Goal: Task Accomplishment & Management: Complete application form

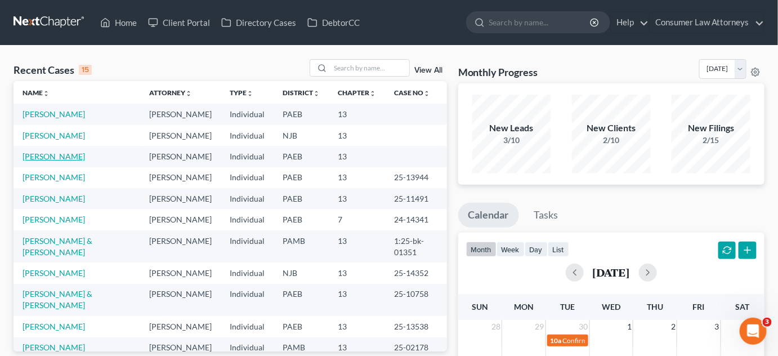
click at [85, 161] on link "[PERSON_NAME]" at bounding box center [54, 156] width 62 height 10
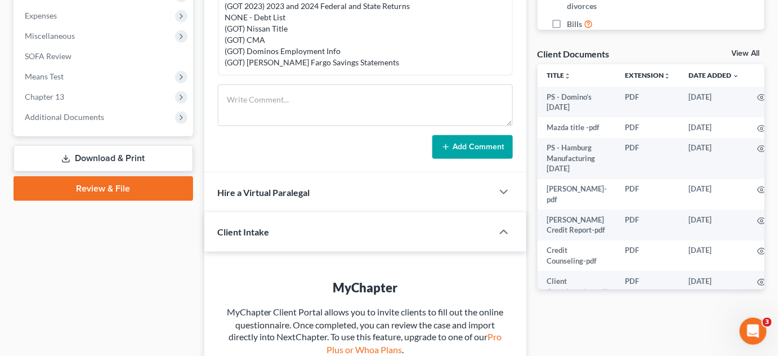
scroll to position [358, 0]
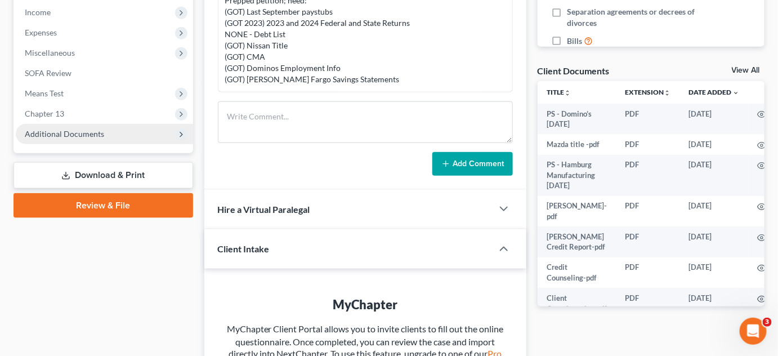
click at [120, 136] on span "Additional Documents" at bounding box center [104, 134] width 177 height 20
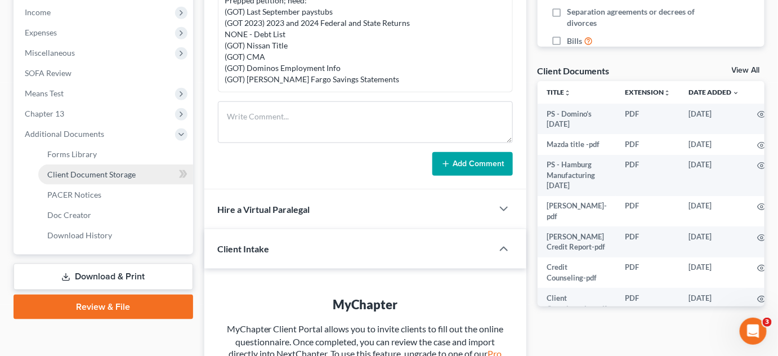
click at [121, 176] on span "Client Document Storage" at bounding box center [91, 174] width 88 height 10
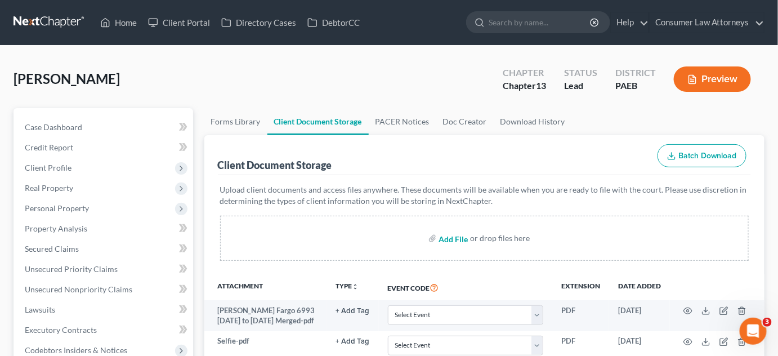
click at [453, 241] on input "file" at bounding box center [452, 238] width 27 height 20
type input "C:\fakepath\2024 tax return .pdf"
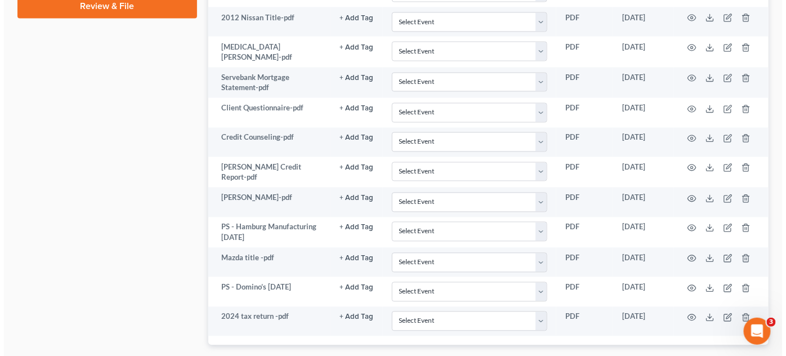
scroll to position [716, 0]
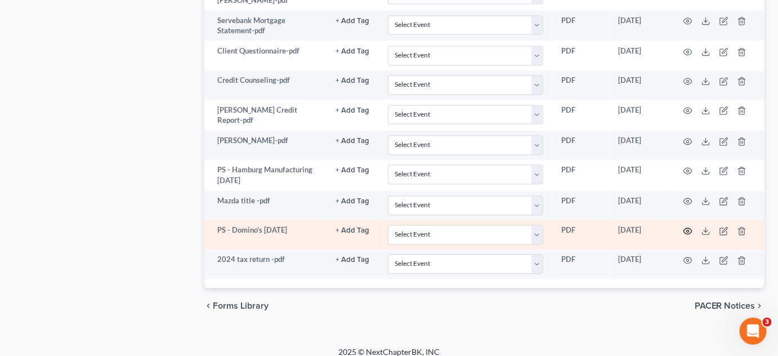
click at [686, 226] on icon "button" at bounding box center [687, 230] width 9 height 9
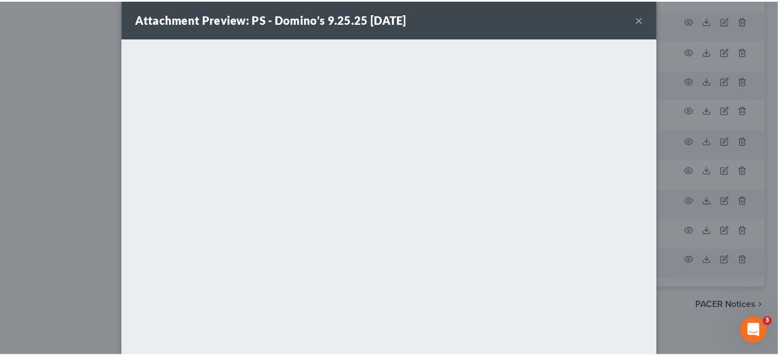
scroll to position [0, 0]
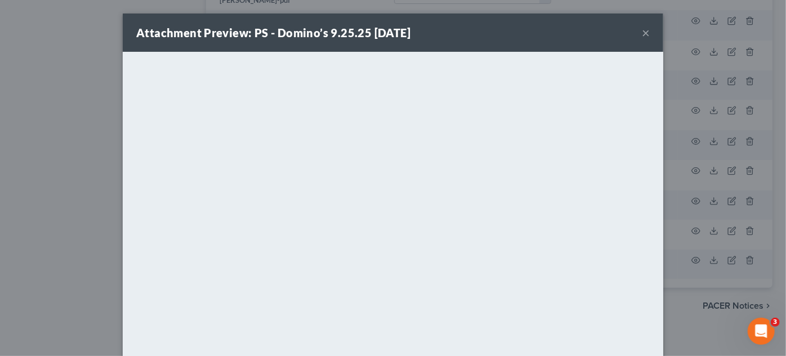
click at [642, 31] on button "×" at bounding box center [646, 33] width 8 height 14
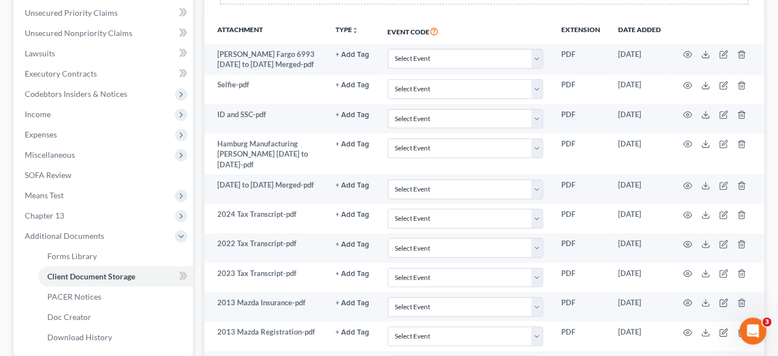
scroll to position [256, 0]
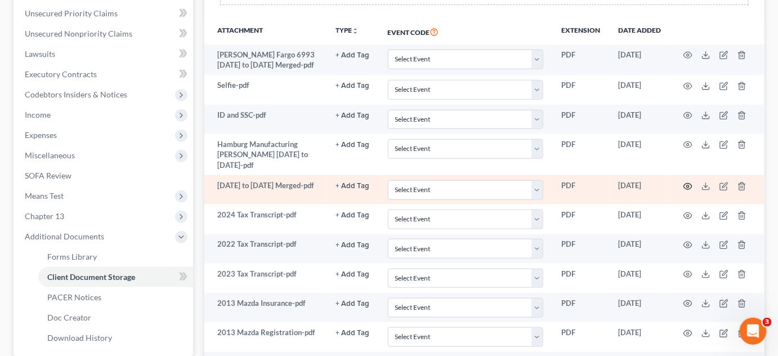
click at [687, 185] on circle "button" at bounding box center [688, 186] width 2 height 2
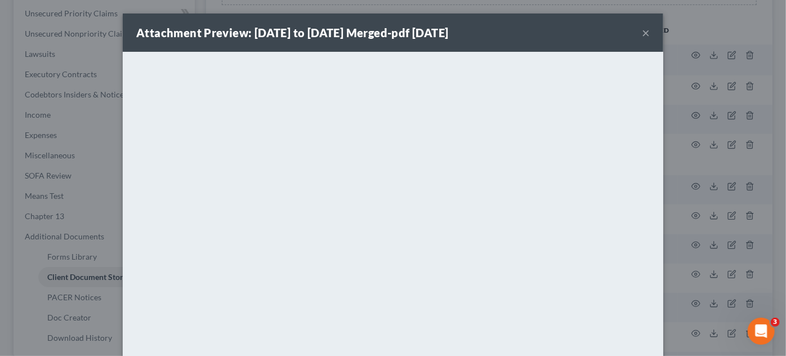
click at [642, 34] on button "×" at bounding box center [646, 33] width 8 height 14
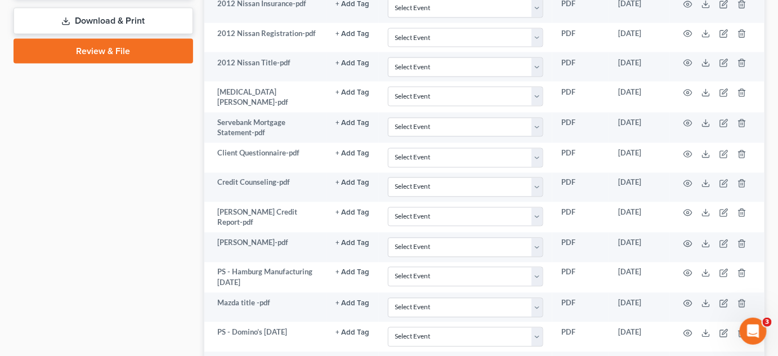
scroll to position [721, 0]
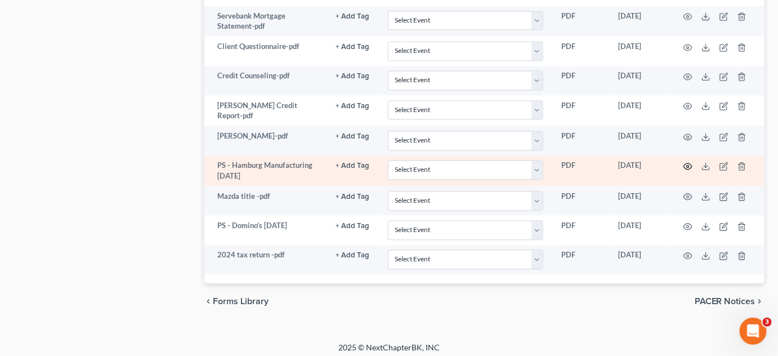
click at [690, 163] on icon "button" at bounding box center [688, 166] width 8 height 6
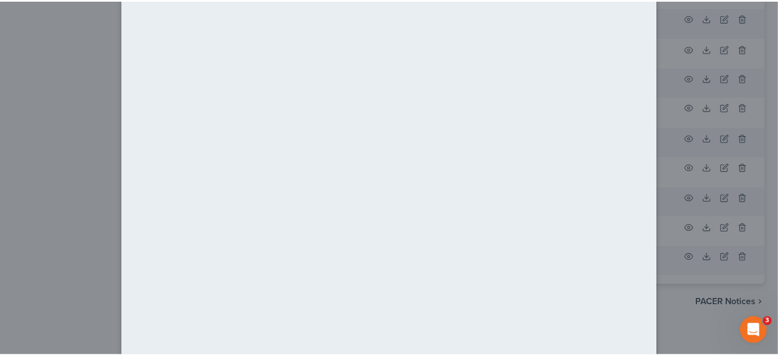
scroll to position [0, 0]
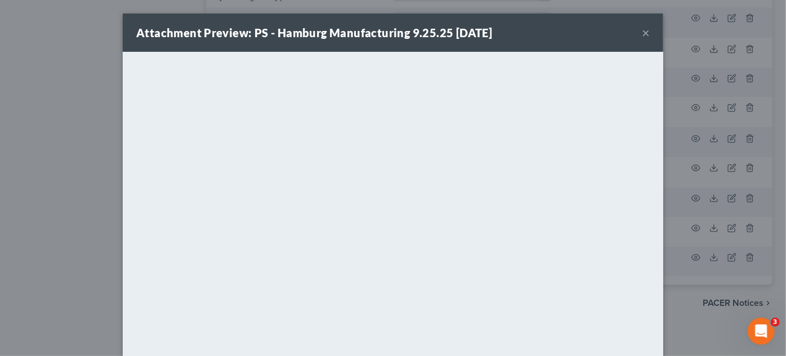
click at [642, 33] on button "×" at bounding box center [646, 33] width 8 height 14
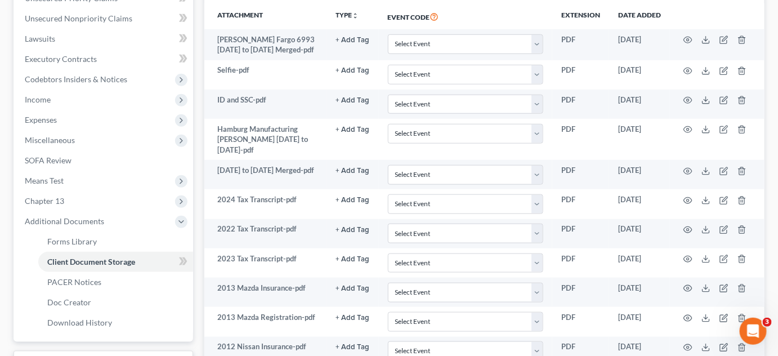
scroll to position [258, 0]
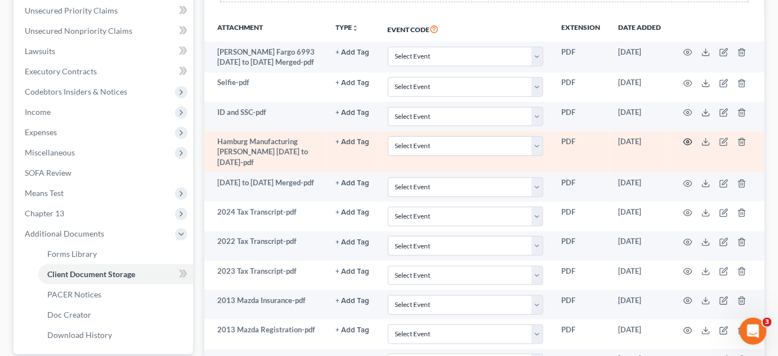
click at [686, 139] on icon "button" at bounding box center [688, 142] width 8 height 6
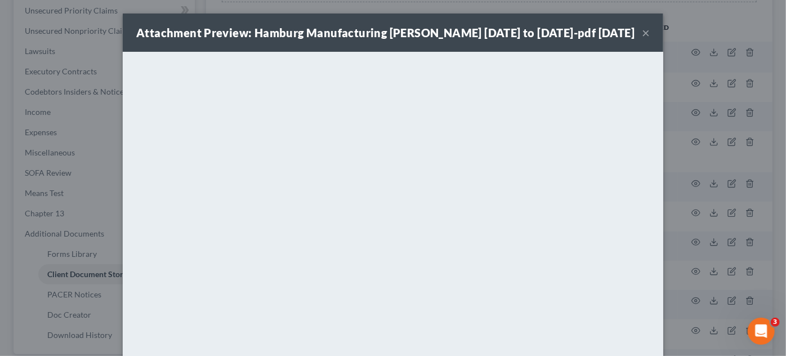
click at [645, 33] on button "×" at bounding box center [646, 33] width 8 height 14
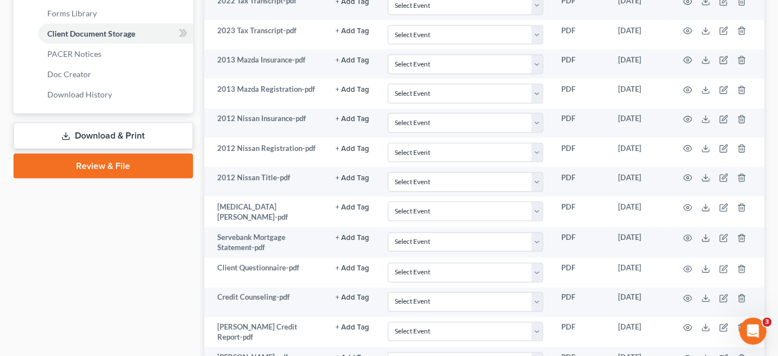
scroll to position [515, 0]
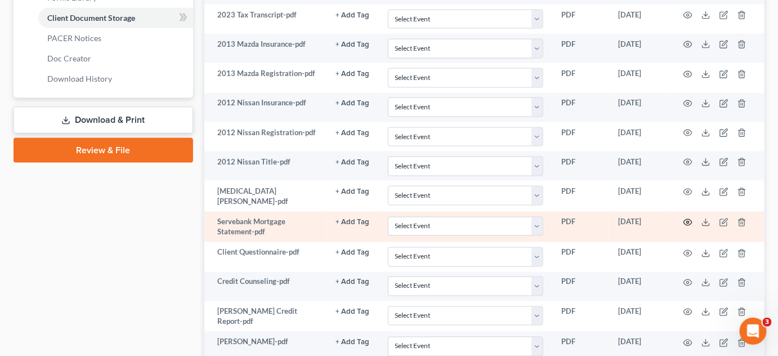
click at [687, 221] on circle "button" at bounding box center [688, 222] width 2 height 2
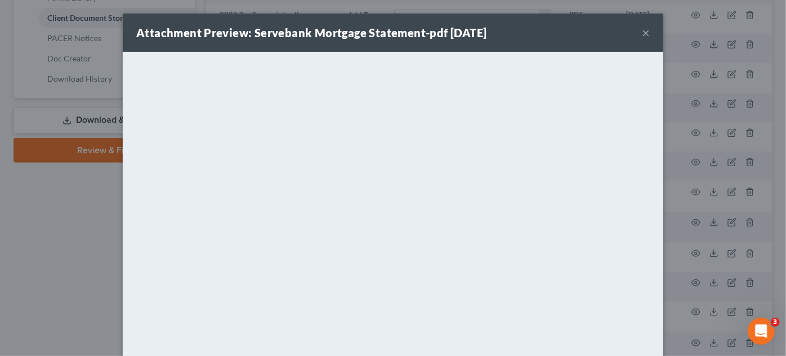
click at [642, 35] on button "×" at bounding box center [646, 33] width 8 height 14
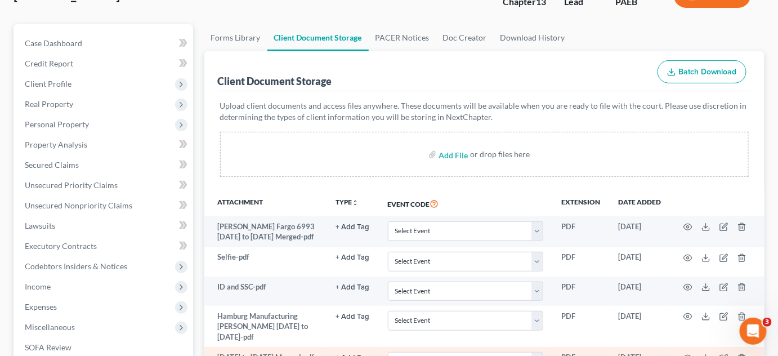
scroll to position [0, 0]
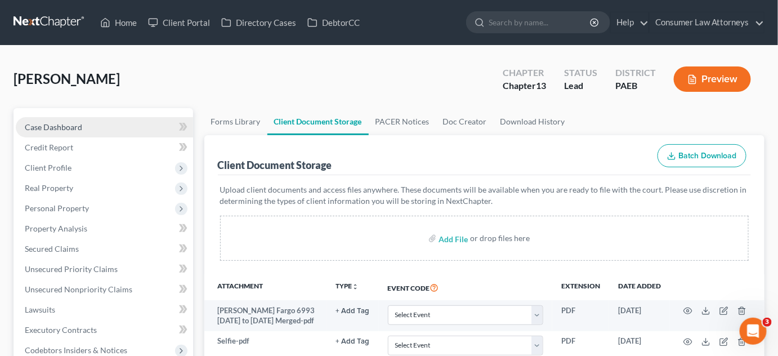
click at [62, 124] on span "Case Dashboard" at bounding box center [53, 127] width 57 height 10
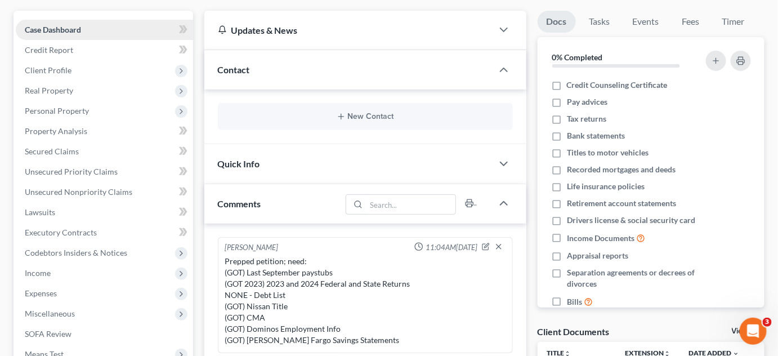
scroll to position [102, 0]
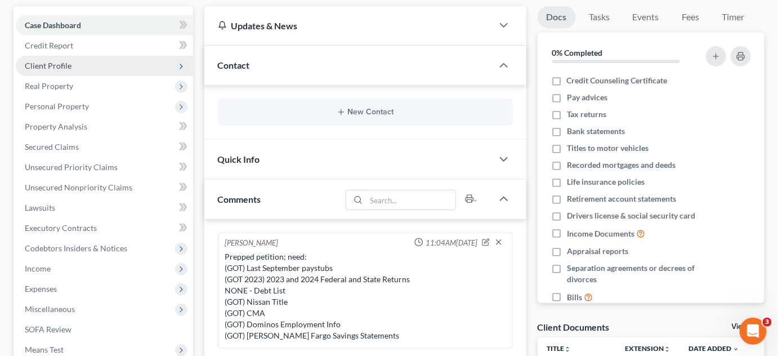
click at [57, 65] on span "Client Profile" at bounding box center [48, 66] width 47 height 10
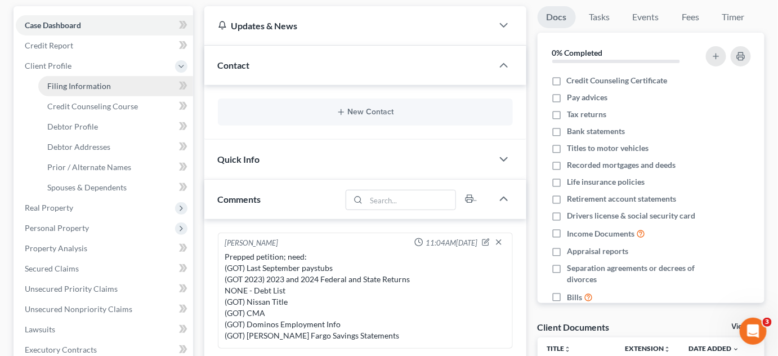
click at [61, 82] on span "Filing Information" at bounding box center [79, 86] width 64 height 10
select select "1"
select select "0"
select select "3"
select select "9"
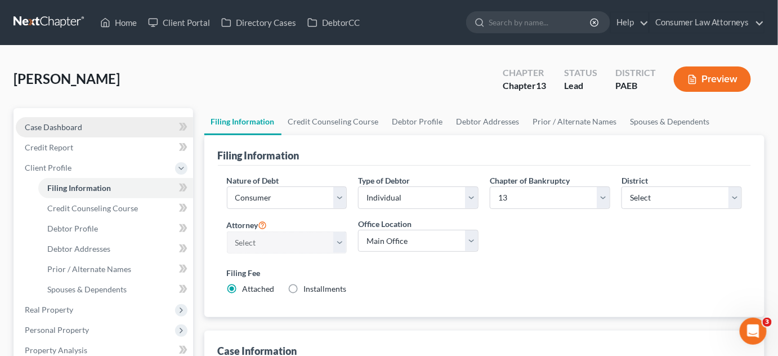
click at [68, 128] on span "Case Dashboard" at bounding box center [53, 127] width 57 height 10
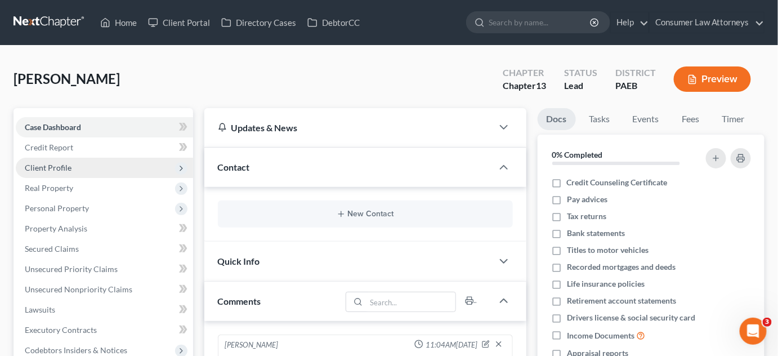
click at [70, 168] on span "Client Profile" at bounding box center [104, 168] width 177 height 20
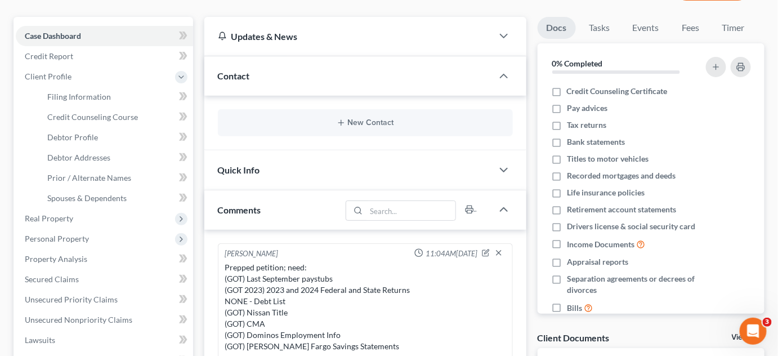
scroll to position [102, 0]
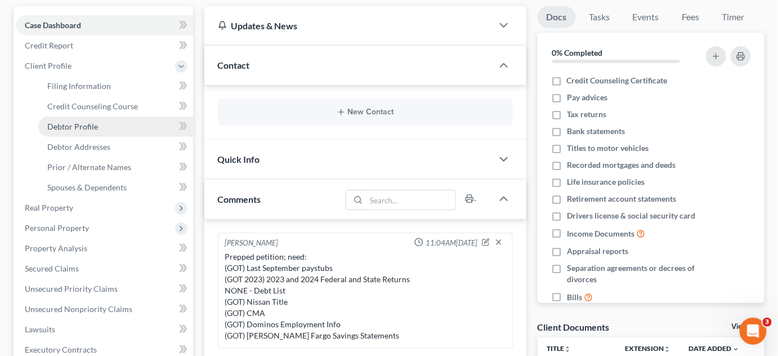
click at [74, 124] on span "Debtor Profile" at bounding box center [72, 127] width 51 height 10
select select "1"
select select "3"
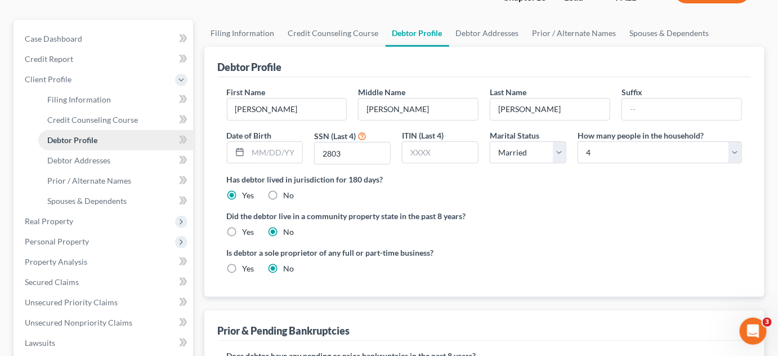
radio input "true"
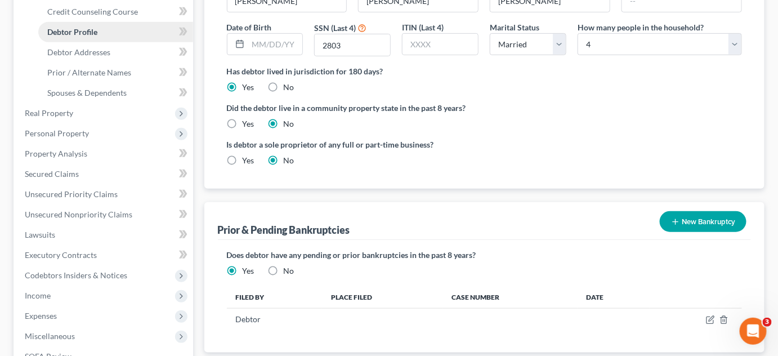
scroll to position [204, 0]
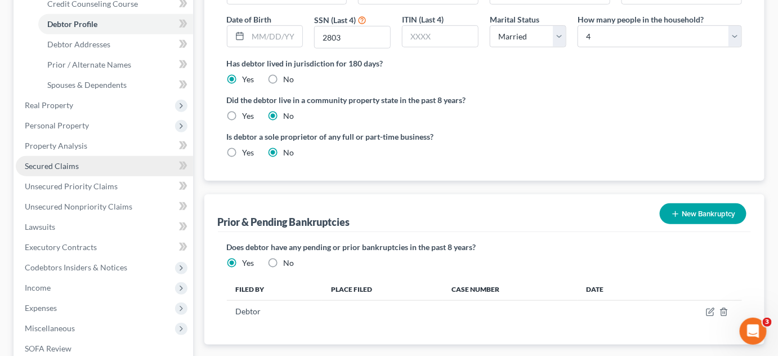
click at [58, 166] on span "Secured Claims" at bounding box center [52, 166] width 54 height 10
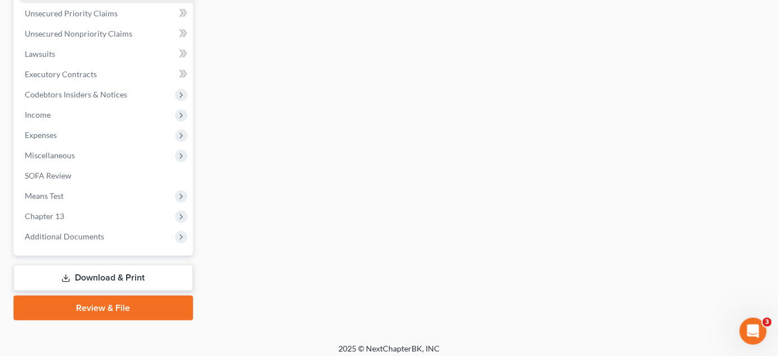
scroll to position [262, 0]
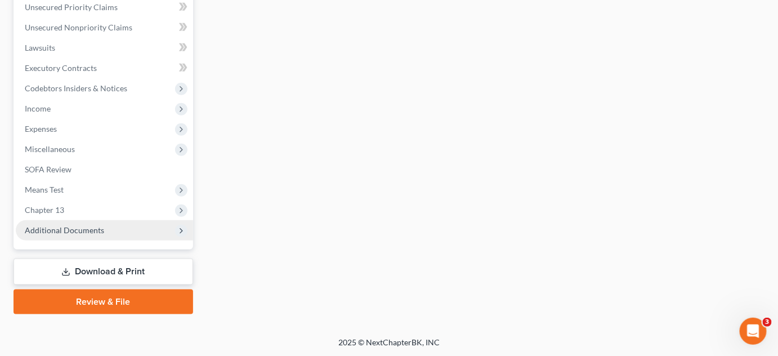
click at [109, 231] on span "Additional Documents" at bounding box center [104, 230] width 177 height 20
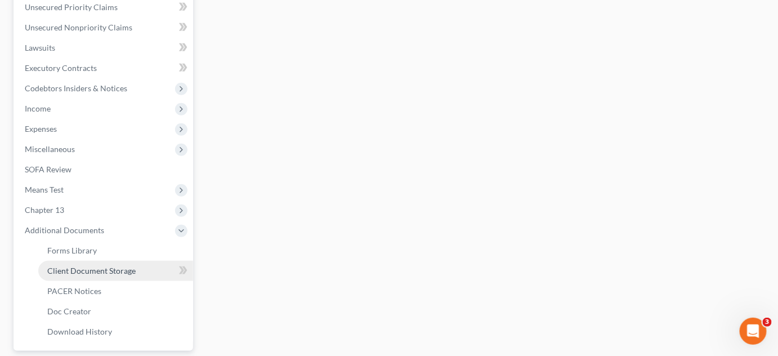
click at [109, 271] on span "Client Document Storage" at bounding box center [91, 271] width 88 height 10
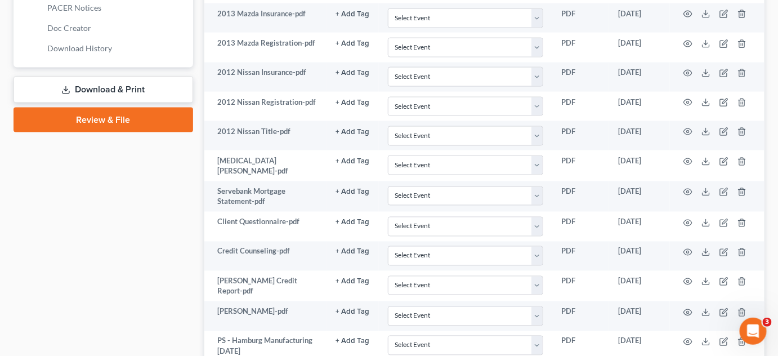
scroll to position [563, 0]
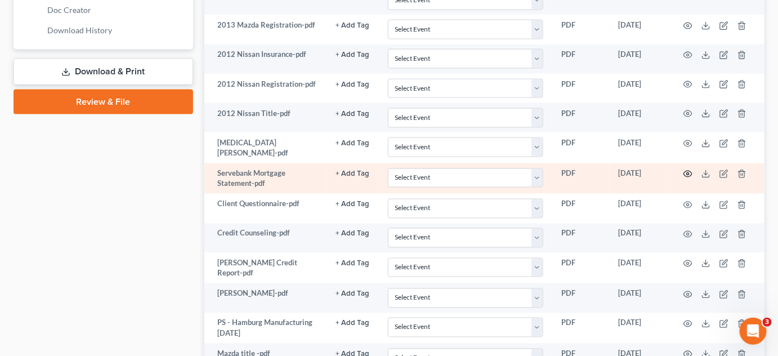
click at [689, 173] on circle "button" at bounding box center [688, 174] width 2 height 2
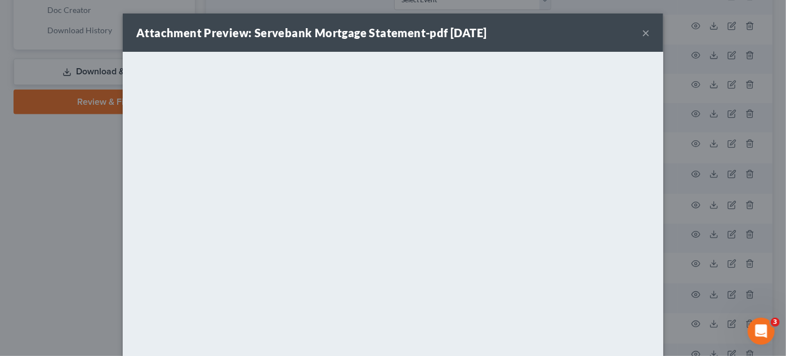
drag, startPoint x: 644, startPoint y: 31, endPoint x: 541, endPoint y: 2, distance: 106.9
click at [644, 31] on button "×" at bounding box center [646, 33] width 8 height 14
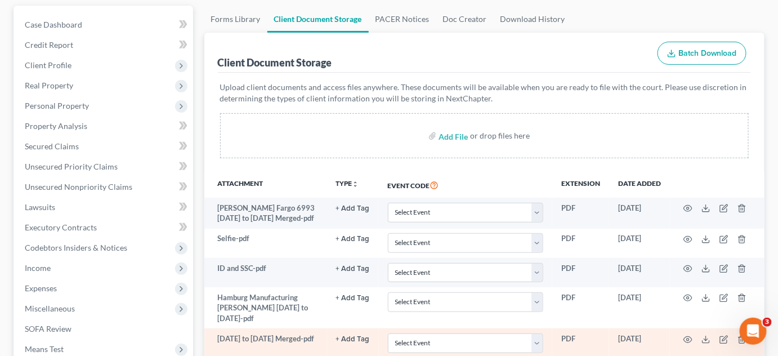
scroll to position [0, 0]
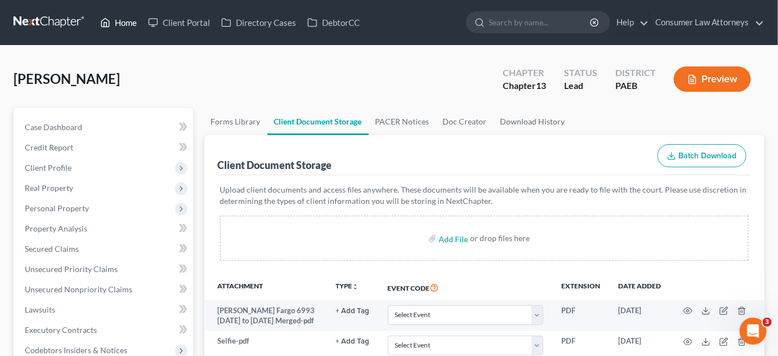
click at [132, 20] on link "Home" at bounding box center [119, 22] width 48 height 20
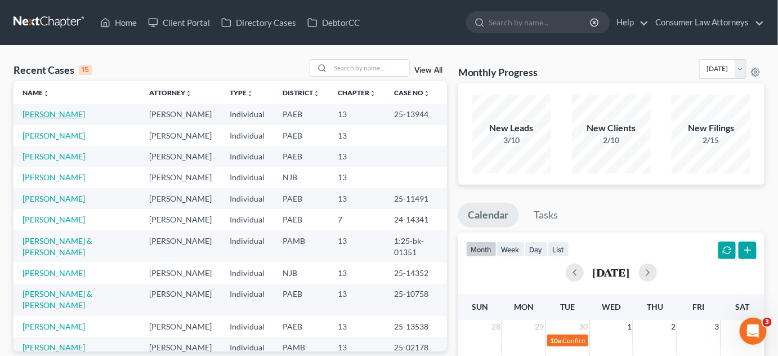
click at [65, 115] on link "[PERSON_NAME]" at bounding box center [54, 114] width 62 height 10
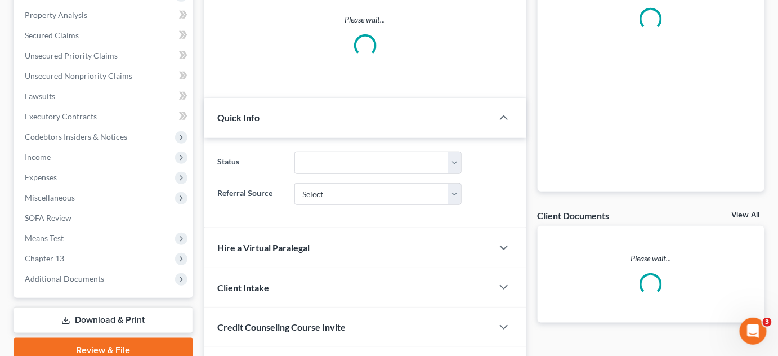
scroll to position [256, 0]
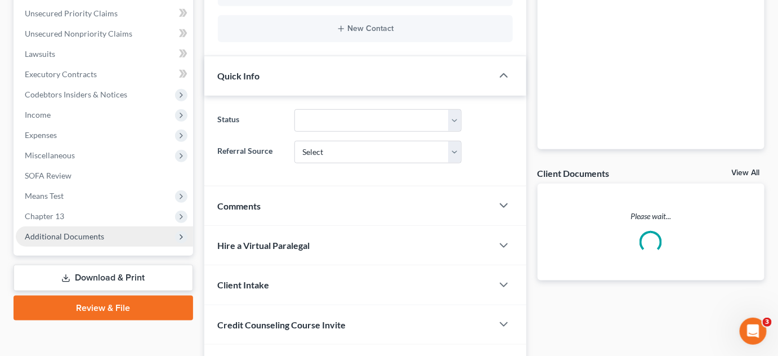
click at [132, 240] on span "Additional Documents" at bounding box center [104, 236] width 177 height 20
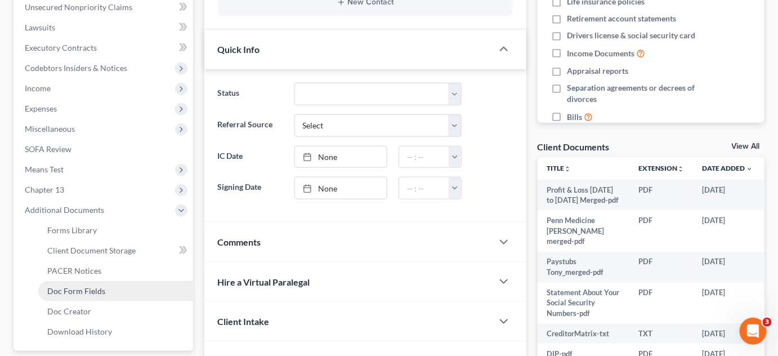
scroll to position [358, 0]
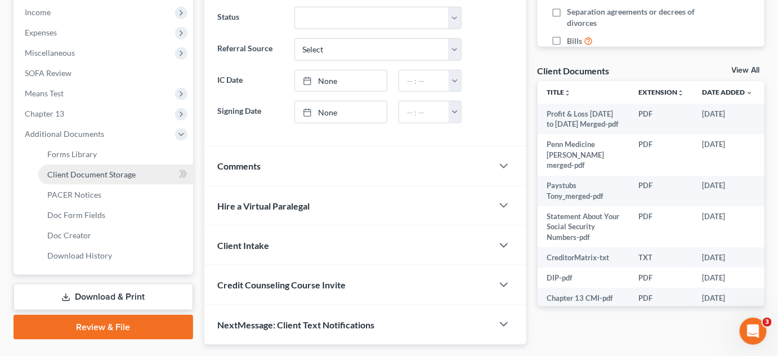
click at [133, 167] on link "Client Document Storage" at bounding box center [115, 174] width 155 height 20
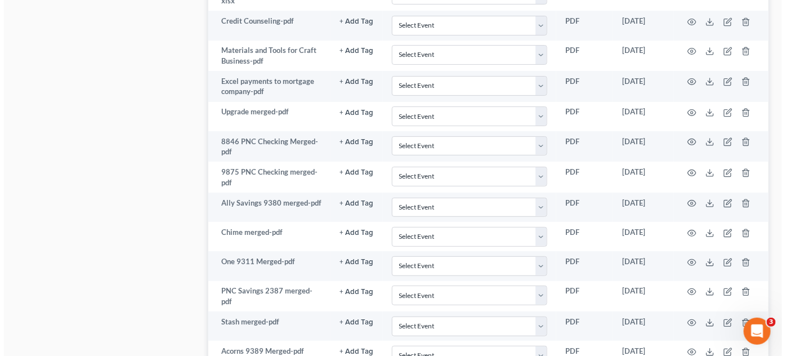
scroll to position [1484, 0]
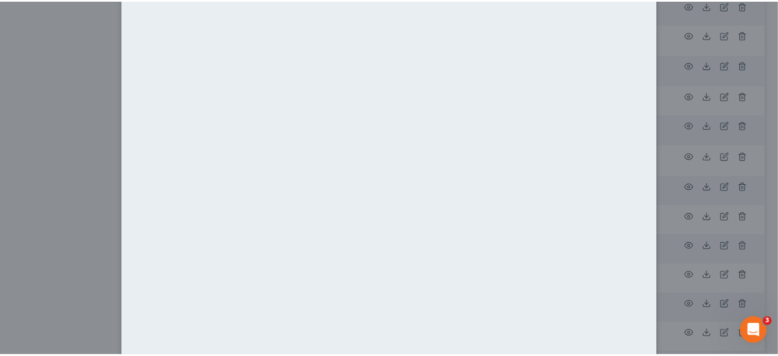
scroll to position [0, 0]
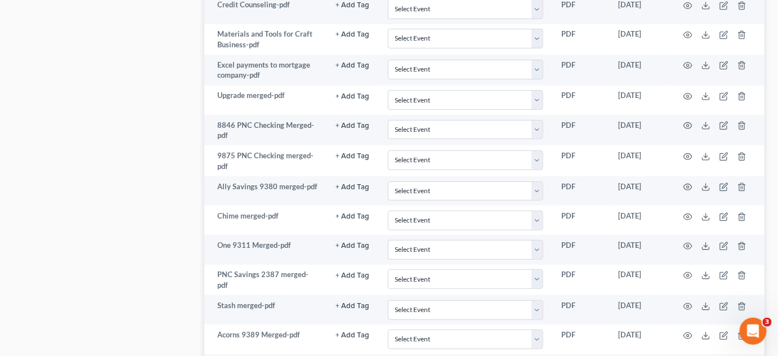
drag, startPoint x: 780, startPoint y: 126, endPoint x: 781, endPoint y: 15, distance: 111.5
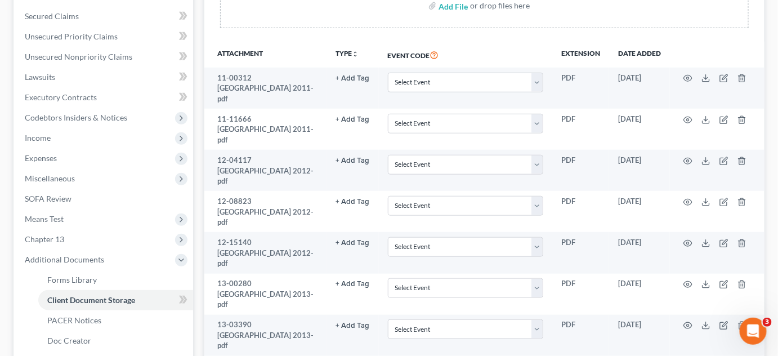
scroll to position [51, 0]
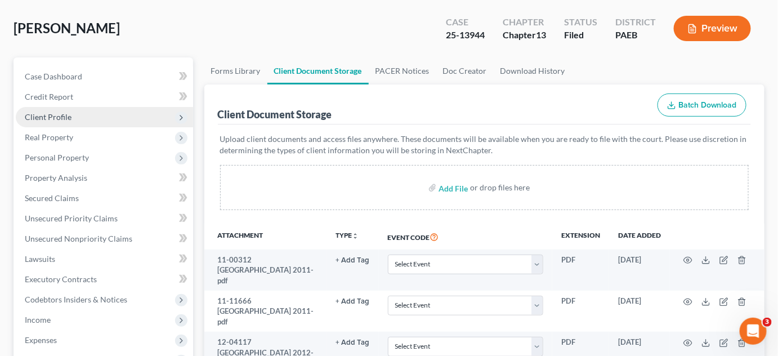
click at [60, 113] on span "Client Profile" at bounding box center [48, 117] width 47 height 10
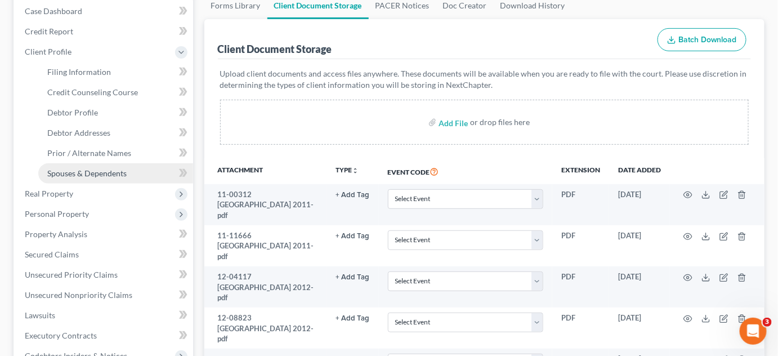
scroll to position [102, 0]
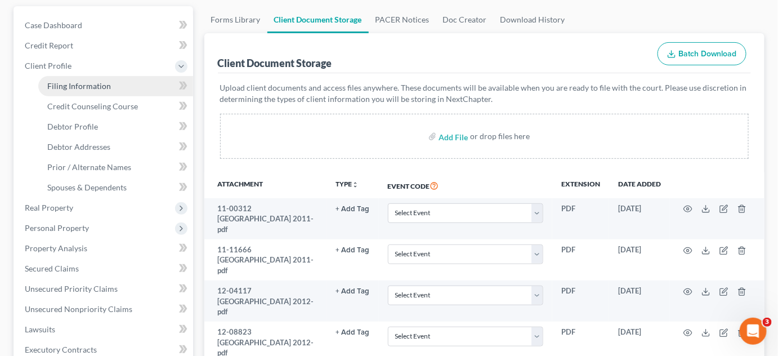
click at [99, 84] on span "Filing Information" at bounding box center [79, 86] width 64 height 10
select select "1"
select select "0"
select select "3"
select select "67"
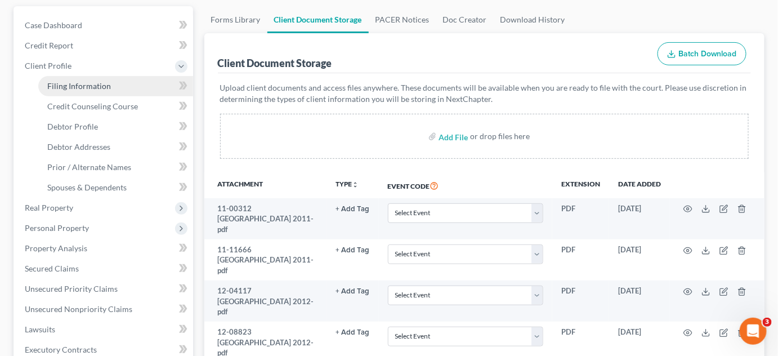
select select "18"
select select "2"
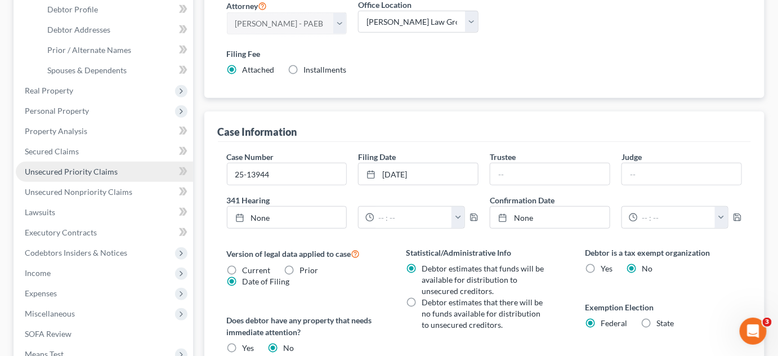
scroll to position [409, 0]
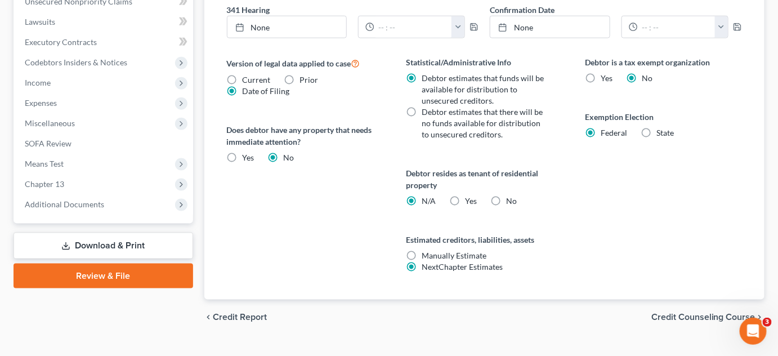
click at [105, 246] on link "Download & Print" at bounding box center [104, 245] width 180 height 26
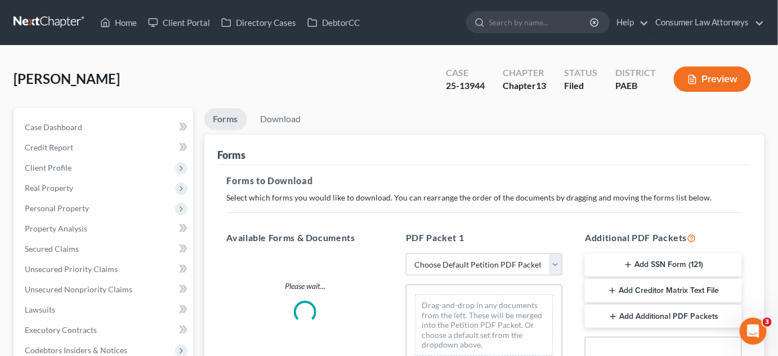
click at [716, 76] on button "Preview" at bounding box center [712, 78] width 77 height 25
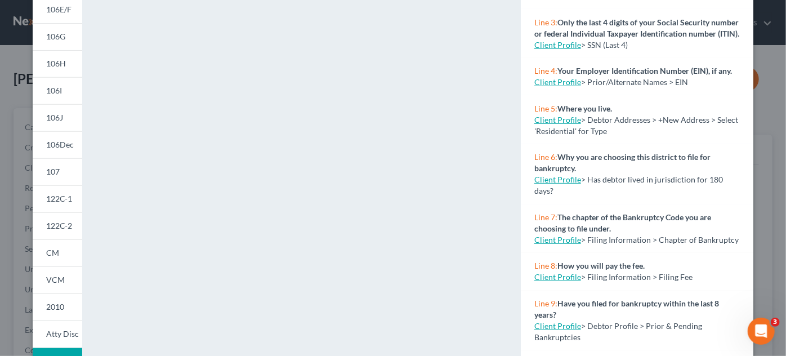
scroll to position [256, 0]
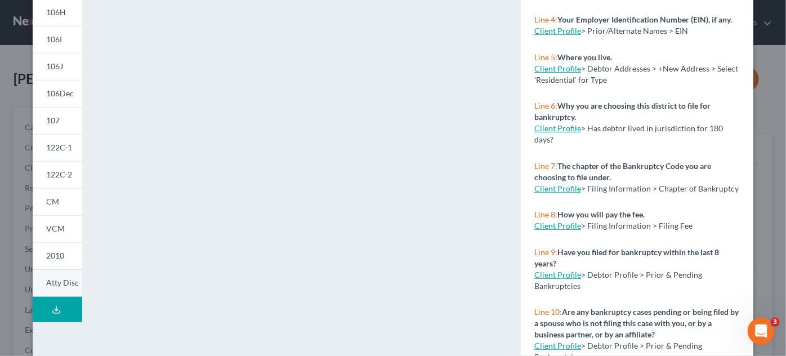
click at [52, 280] on span "Atty Disc" at bounding box center [62, 283] width 33 height 10
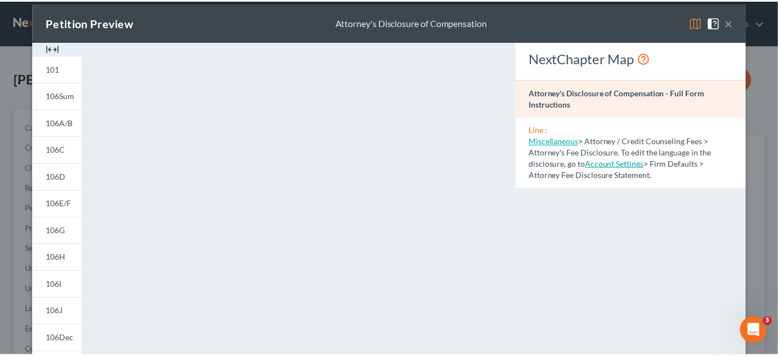
scroll to position [0, 0]
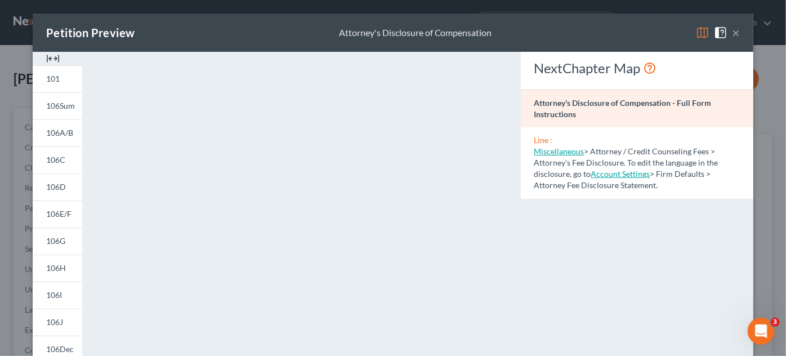
click at [732, 35] on button "×" at bounding box center [736, 33] width 8 height 14
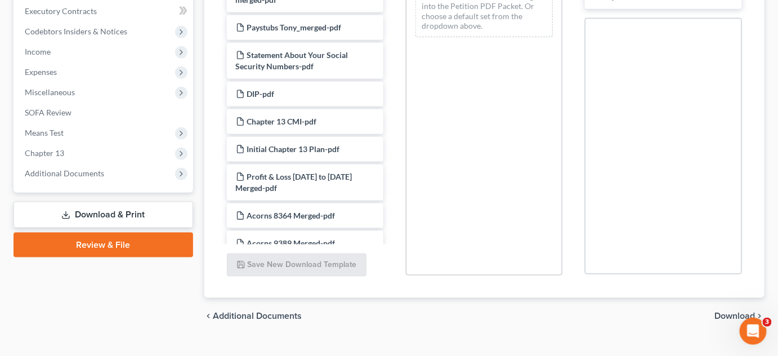
scroll to position [338, 0]
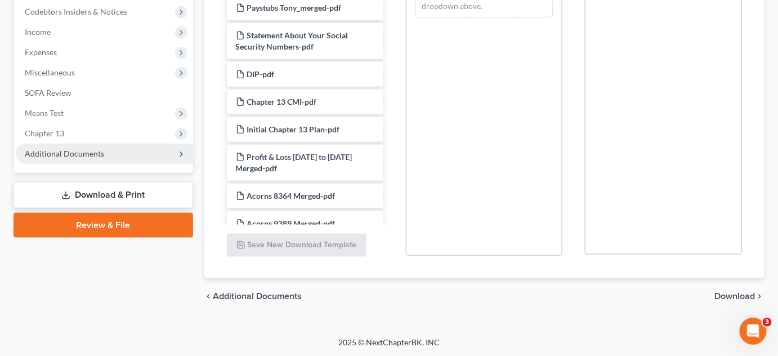
click at [100, 154] on span "Additional Documents" at bounding box center [64, 154] width 79 height 10
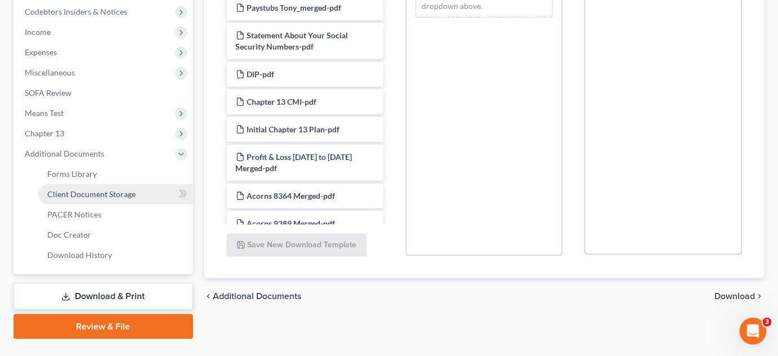
click at [118, 193] on span "Client Document Storage" at bounding box center [91, 194] width 88 height 10
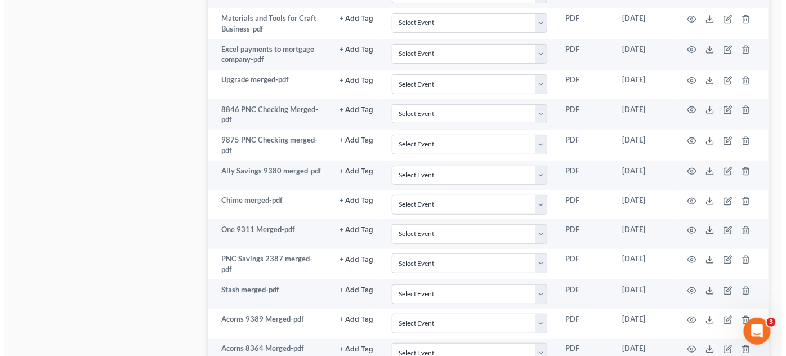
scroll to position [1484, 0]
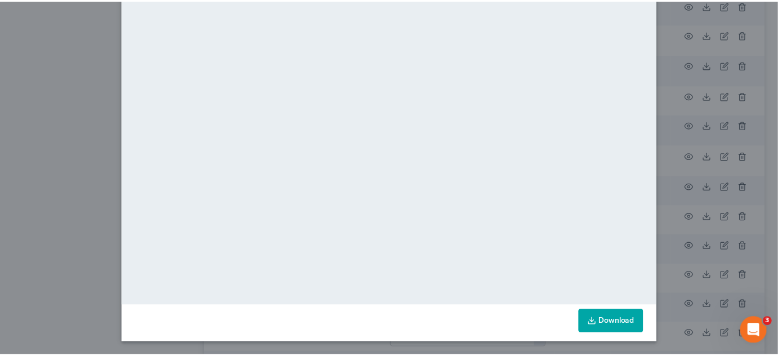
scroll to position [63, 0]
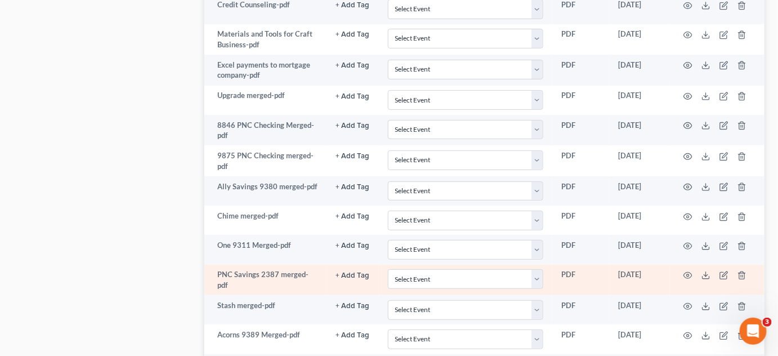
drag, startPoint x: 659, startPoint y: 236, endPoint x: 650, endPoint y: 73, distance: 163.5
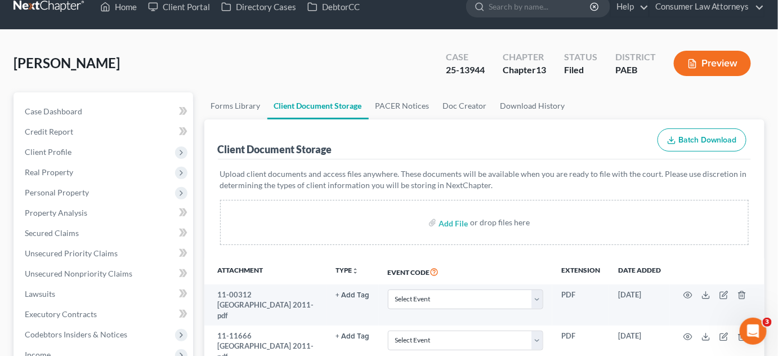
scroll to position [0, 0]
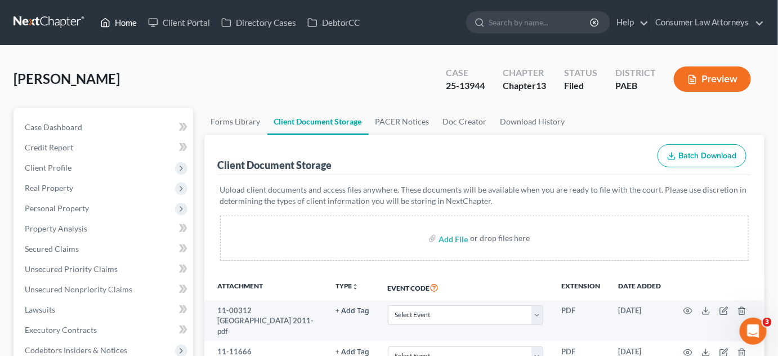
click at [124, 22] on link "Home" at bounding box center [119, 22] width 48 height 20
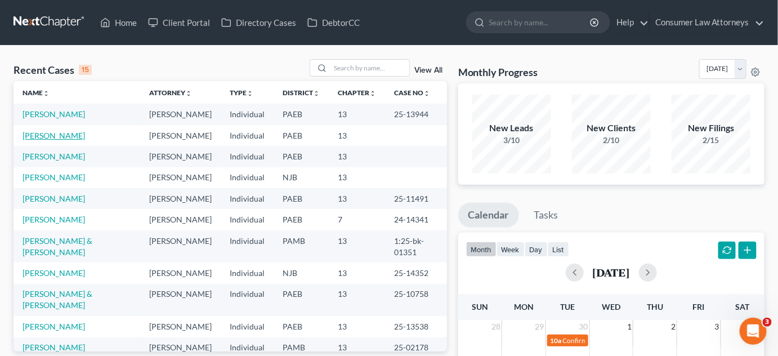
click at [54, 140] on link "[PERSON_NAME]" at bounding box center [54, 136] width 62 height 10
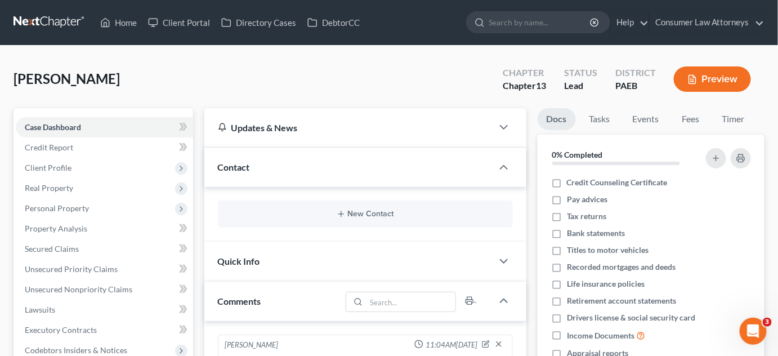
click at [710, 77] on button "Preview" at bounding box center [712, 78] width 77 height 25
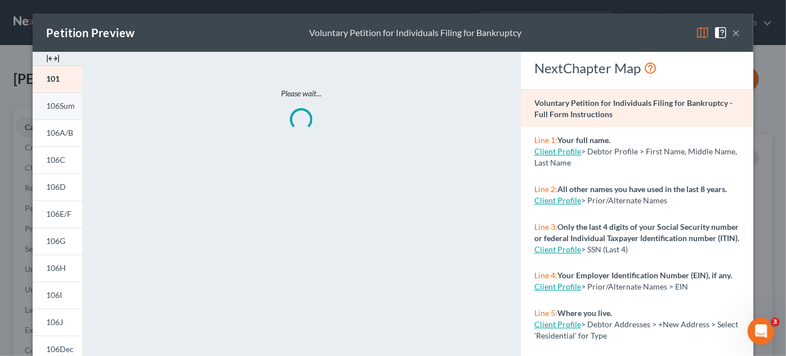
click at [55, 107] on span "106Sum" at bounding box center [60, 106] width 29 height 10
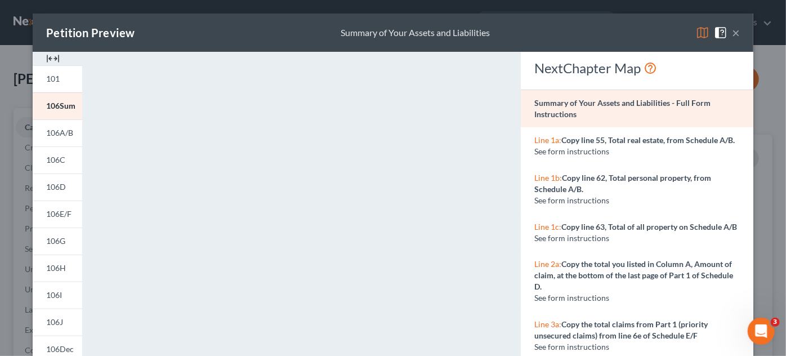
click at [735, 30] on button "×" at bounding box center [736, 33] width 8 height 14
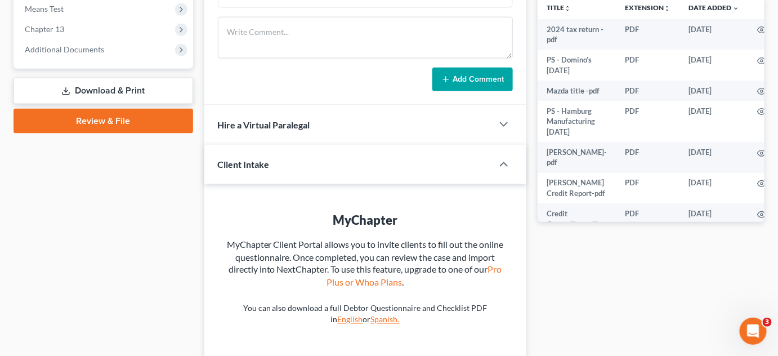
scroll to position [363, 0]
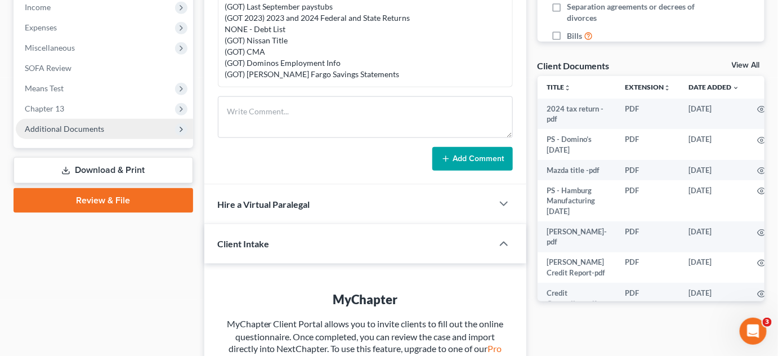
click at [138, 132] on span "Additional Documents" at bounding box center [104, 129] width 177 height 20
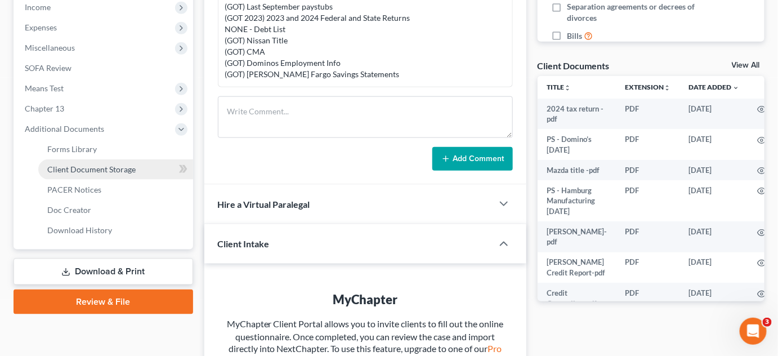
click at [122, 172] on span "Client Document Storage" at bounding box center [91, 169] width 88 height 10
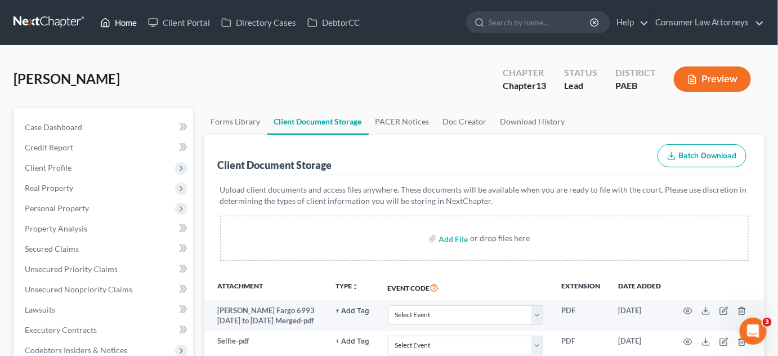
click at [129, 21] on link "Home" at bounding box center [119, 22] width 48 height 20
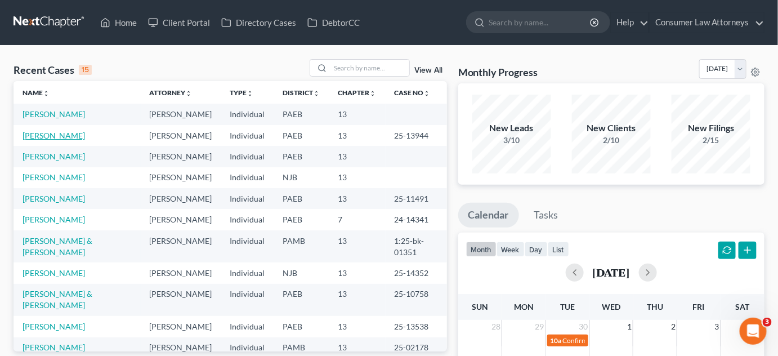
click at [65, 140] on link "[PERSON_NAME]" at bounding box center [54, 136] width 62 height 10
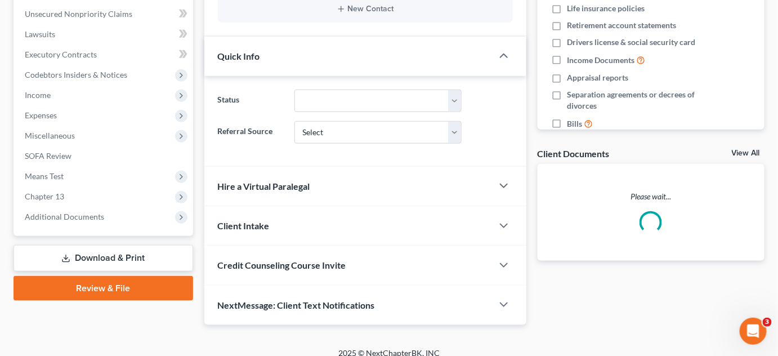
scroll to position [284, 0]
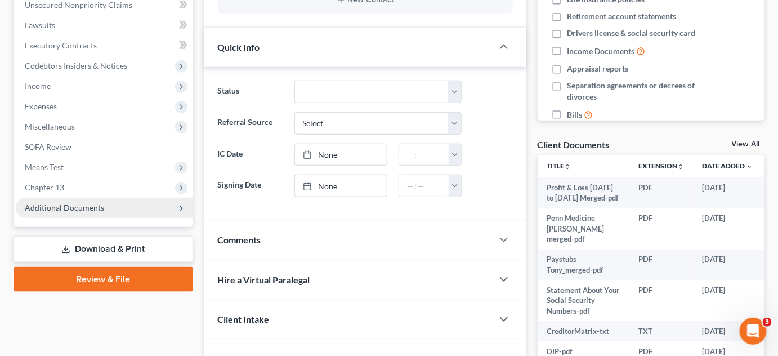
click at [99, 204] on span "Additional Documents" at bounding box center [64, 208] width 79 height 10
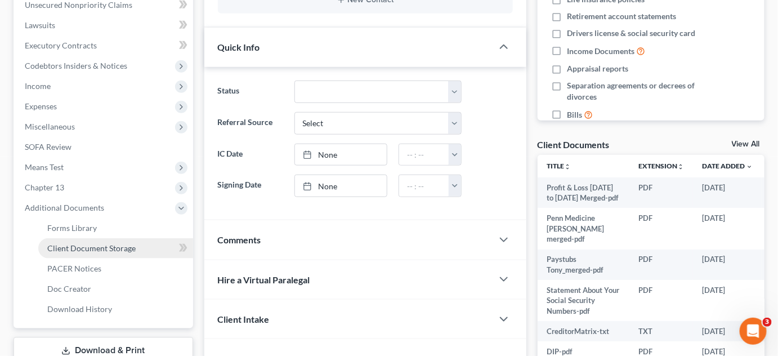
click at [124, 249] on span "Client Document Storage" at bounding box center [91, 248] width 88 height 10
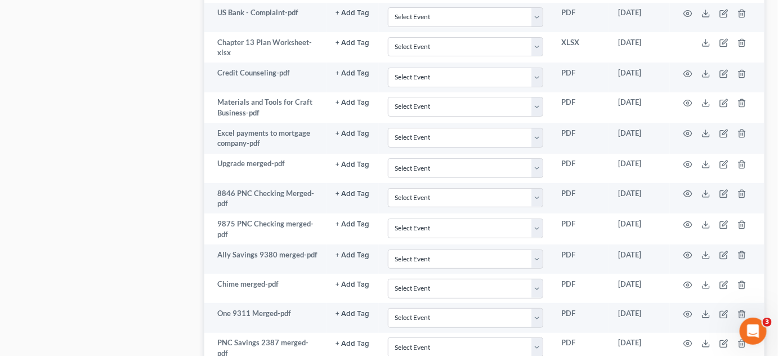
scroll to position [1433, 0]
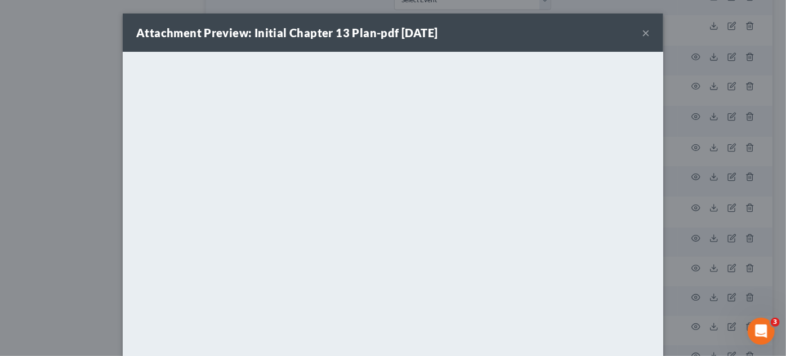
click at [644, 28] on button "×" at bounding box center [646, 33] width 8 height 14
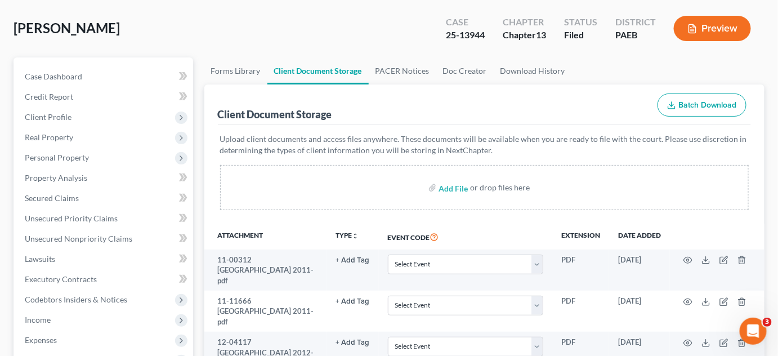
scroll to position [0, 0]
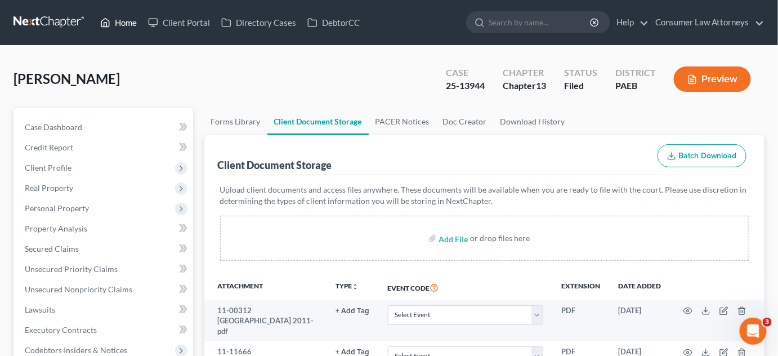
click at [124, 25] on link "Home" at bounding box center [119, 22] width 48 height 20
